Goal: Task Accomplishment & Management: Use online tool/utility

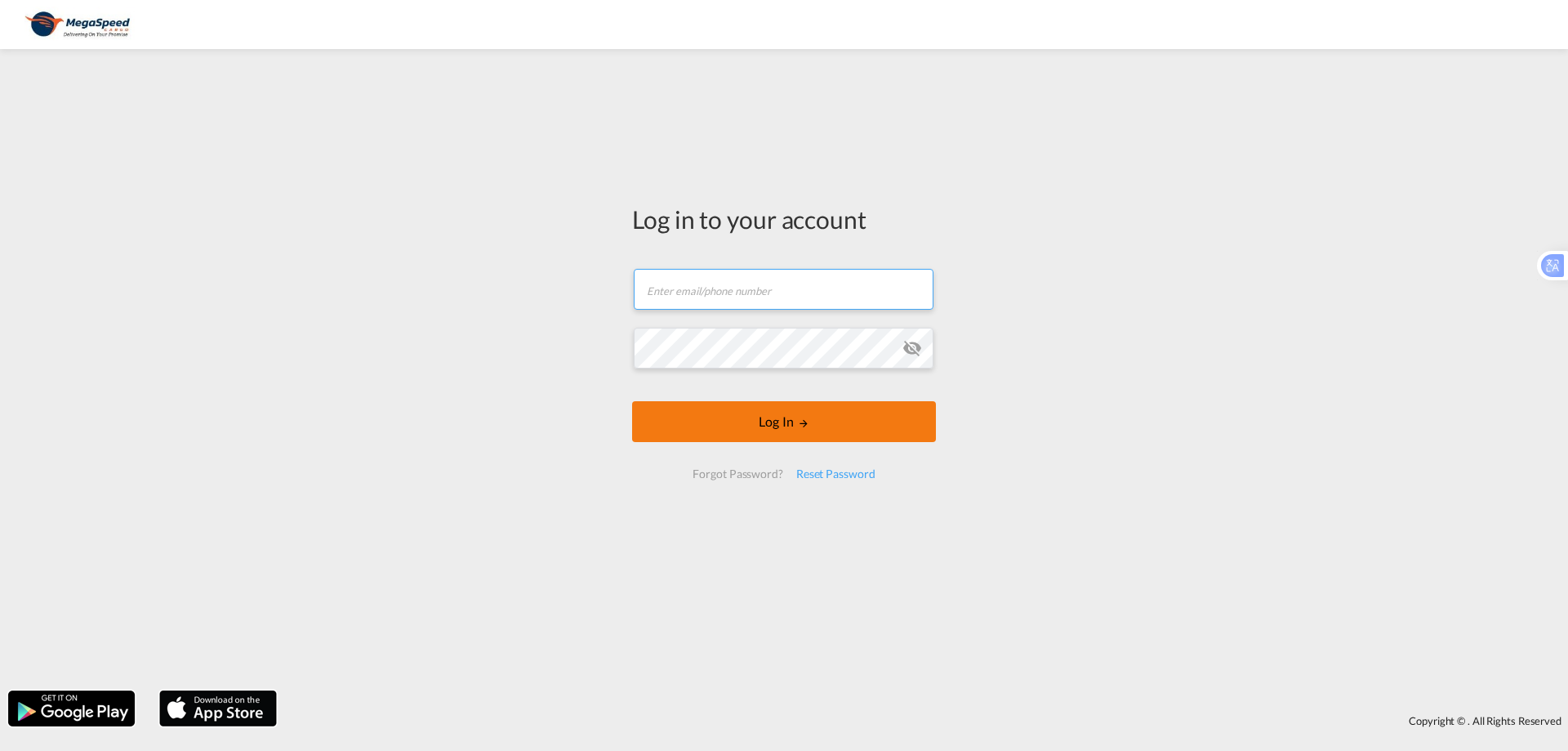
type input "[PERSON_NAME][EMAIL_ADDRESS][DOMAIN_NAME]"
click at [791, 429] on button "Log In" at bounding box center [784, 421] width 304 height 41
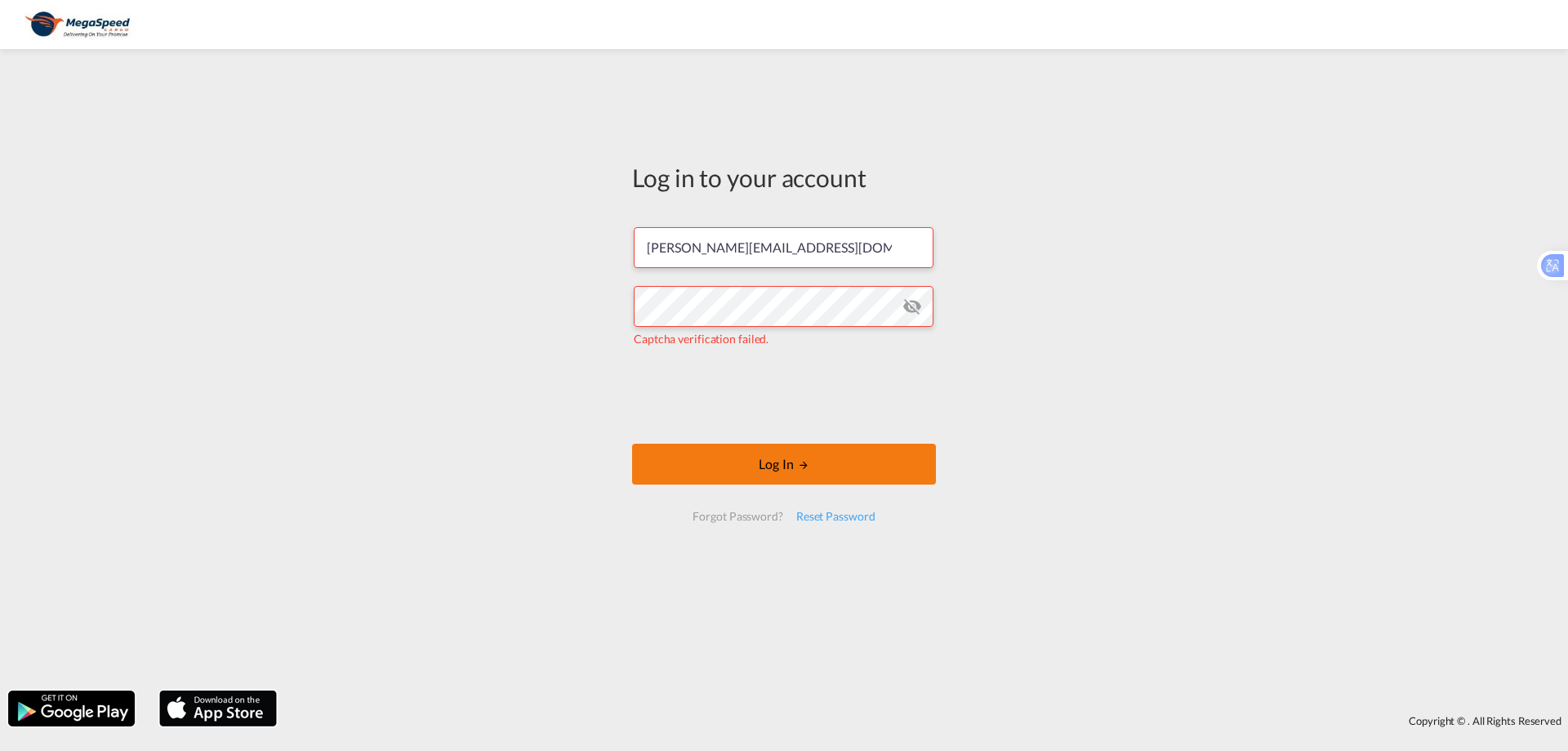
click at [738, 470] on button "Log In" at bounding box center [784, 464] width 304 height 41
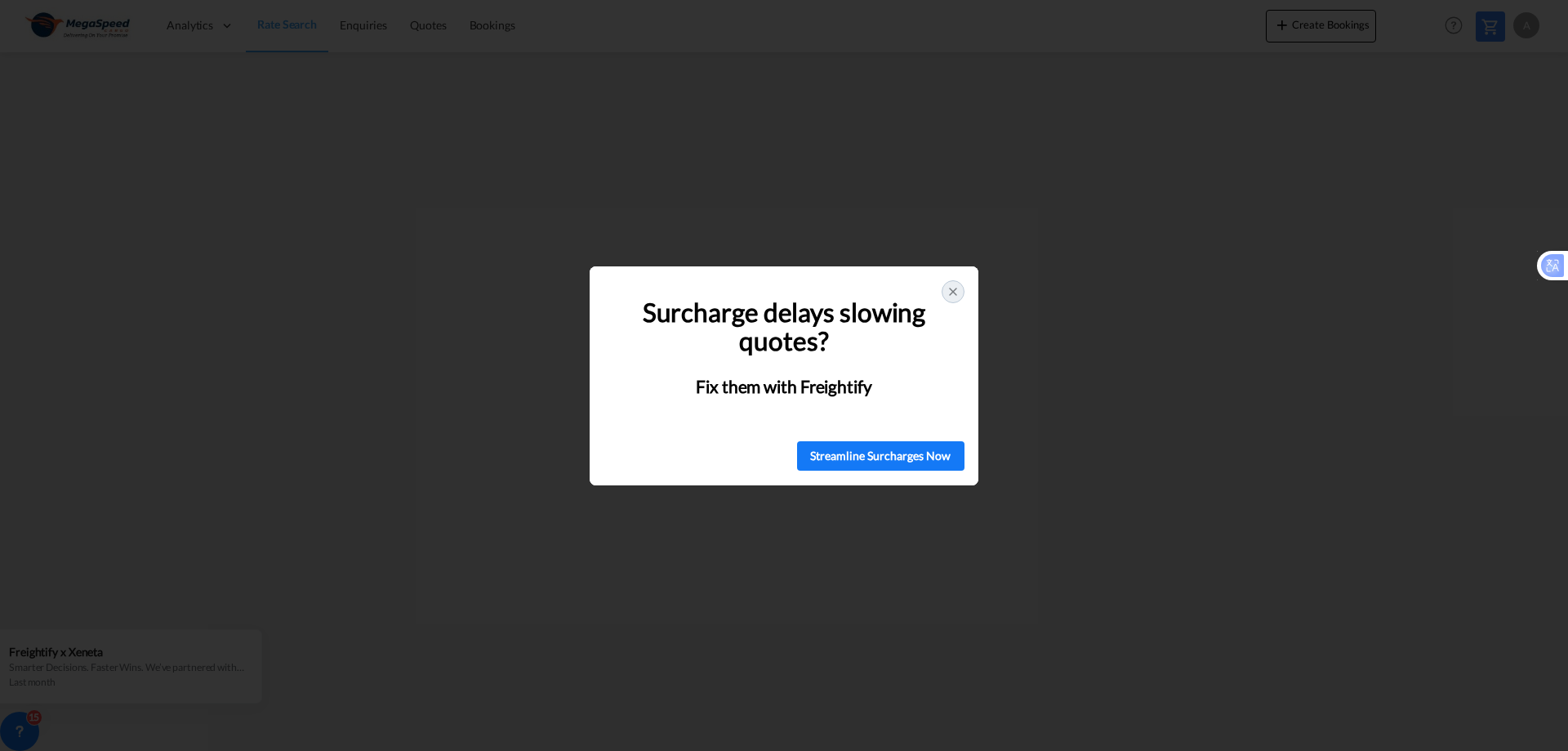
click at [950, 290] on icon at bounding box center [953, 292] width 13 height 13
